Goal: Information Seeking & Learning: Find contact information

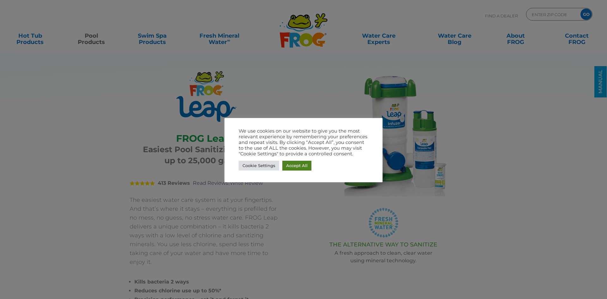
click at [302, 169] on link "Accept All" at bounding box center [296, 165] width 29 height 10
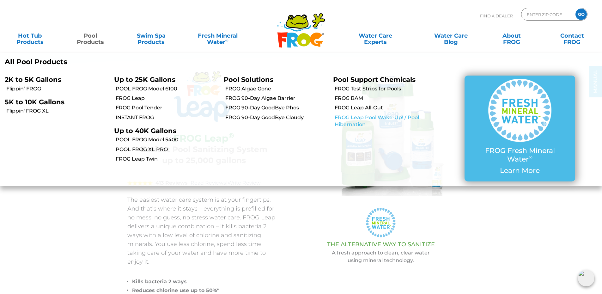
click at [359, 120] on link "FROG Leap Pool Wake-Up! / Pool Hibernation" at bounding box center [386, 121] width 103 height 14
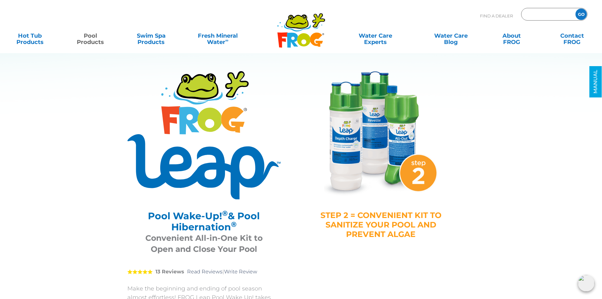
click at [541, 13] on input "Zip Code Form" at bounding box center [547, 14] width 43 height 9
type input "60005"
click at [575, 9] on input "GO" at bounding box center [580, 14] width 11 height 11
drag, startPoint x: 583, startPoint y: 13, endPoint x: 554, endPoint y: 63, distance: 57.6
click at [583, 13] on input "GO" at bounding box center [580, 14] width 11 height 11
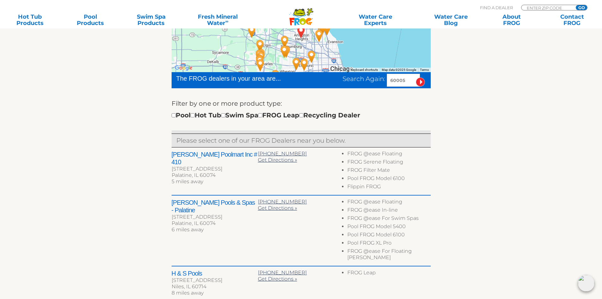
scroll to position [158, 0]
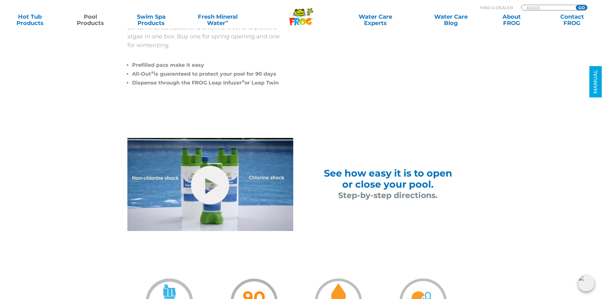
scroll to position [316, 0]
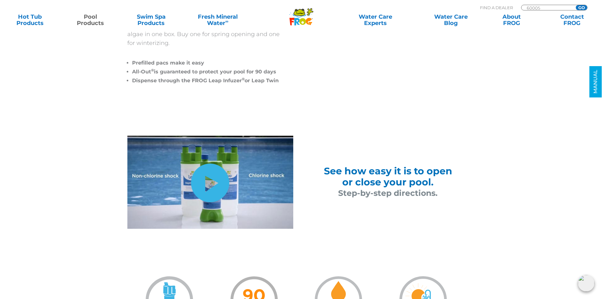
click at [213, 184] on link "hide-me" at bounding box center [210, 182] width 38 height 39
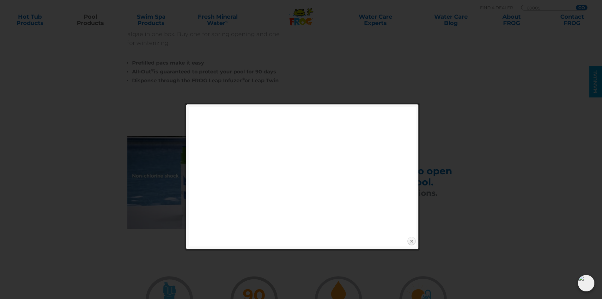
click at [413, 239] on link "Close" at bounding box center [411, 240] width 9 height 9
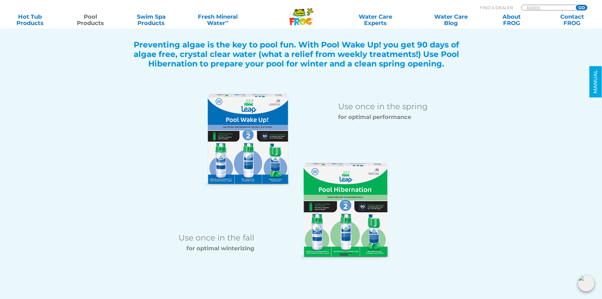
scroll to position [727, 0]
click at [585, 7] on input "GO" at bounding box center [581, 7] width 11 height 5
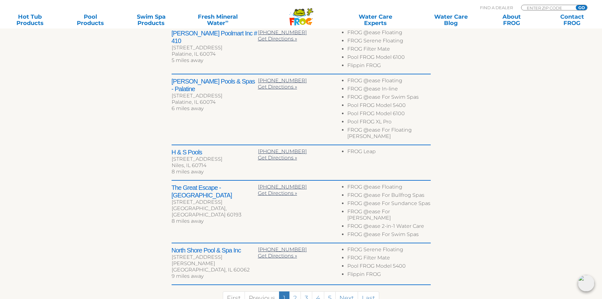
scroll to position [316, 0]
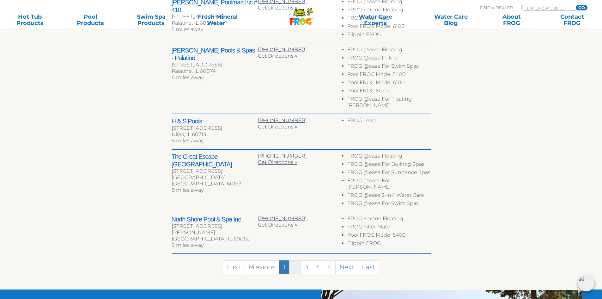
click at [296, 260] on link "2" at bounding box center [295, 267] width 12 height 14
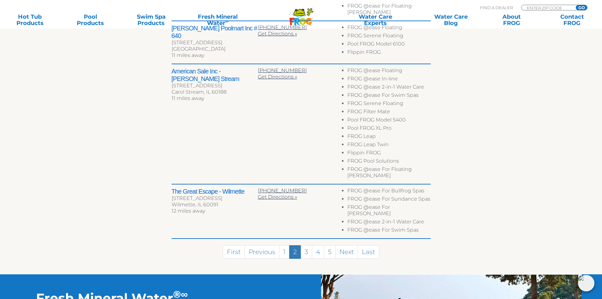
scroll to position [454, 0]
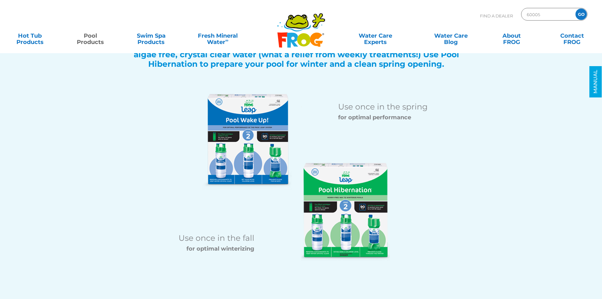
scroll to position [727, 0]
drag, startPoint x: 555, startPoint y: 12, endPoint x: 488, endPoint y: 20, distance: 67.7
click at [488, 20] on div "Find A Dealer 60005 GO" at bounding box center [533, 17] width 107 height 19
type input "53121"
click at [575, 9] on input "GO" at bounding box center [580, 14] width 11 height 11
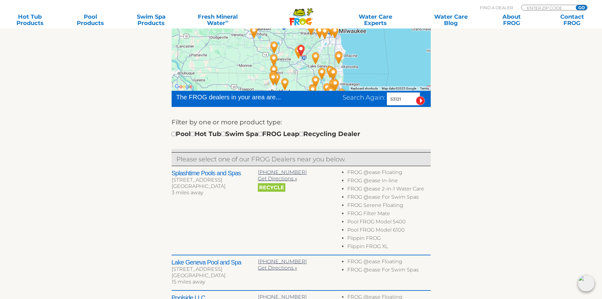
scroll to position [126, 0]
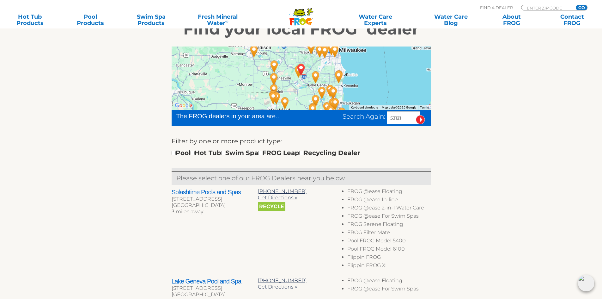
click at [371, 79] on div at bounding box center [301, 77] width 259 height 63
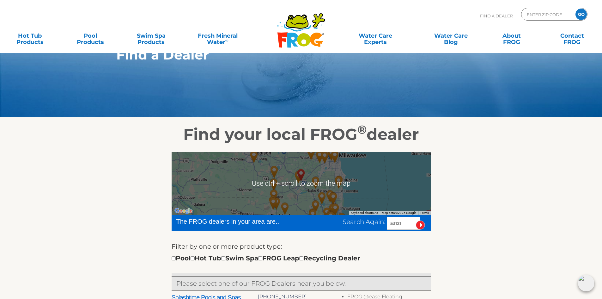
scroll to position [32, 0]
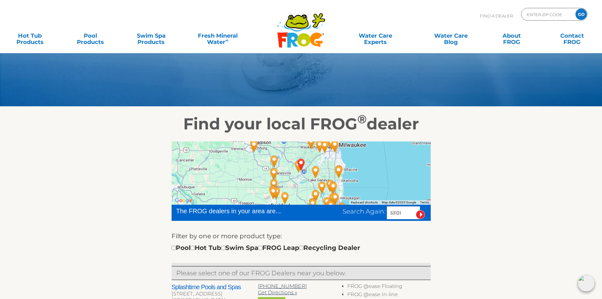
click at [297, 179] on div at bounding box center [301, 172] width 259 height 63
click at [382, 171] on div at bounding box center [301, 172] width 259 height 63
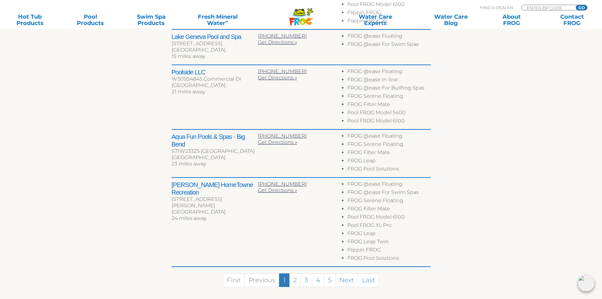
scroll to position [379, 0]
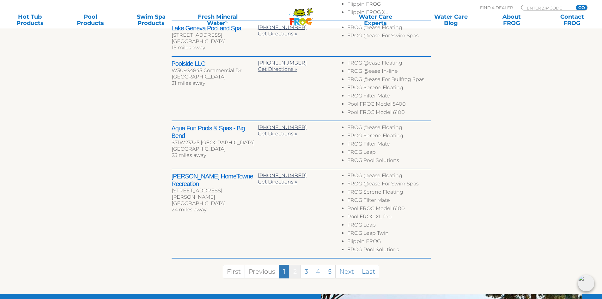
click at [295, 272] on link "2" at bounding box center [295, 271] width 12 height 14
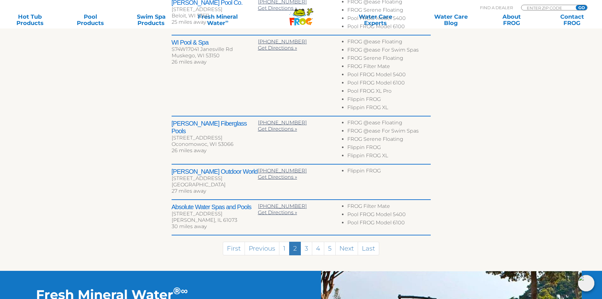
scroll to position [324, 0]
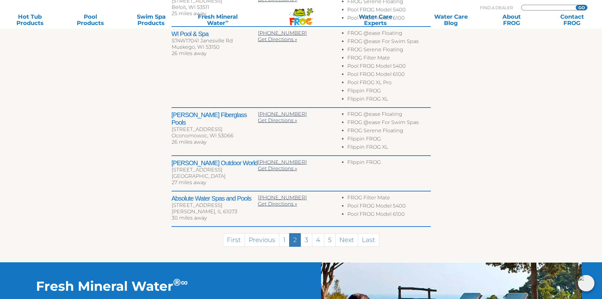
click at [543, 6] on input "Zip Code Form" at bounding box center [547, 7] width 43 height 5
type input "60005"
click at [585, 5] on input "GO" at bounding box center [581, 7] width 11 height 5
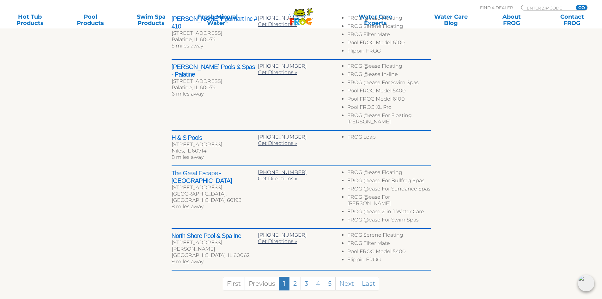
scroll to position [316, 0]
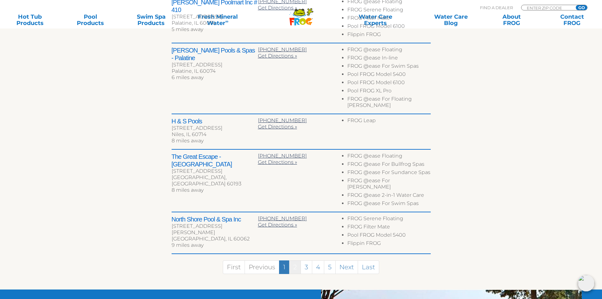
click at [297, 260] on link "2" at bounding box center [295, 267] width 12 height 14
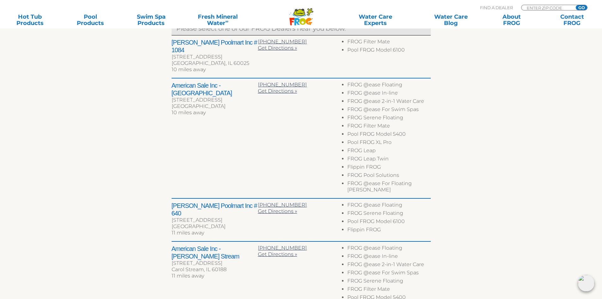
scroll to position [265, 0]
